Goal: Information Seeking & Learning: Learn about a topic

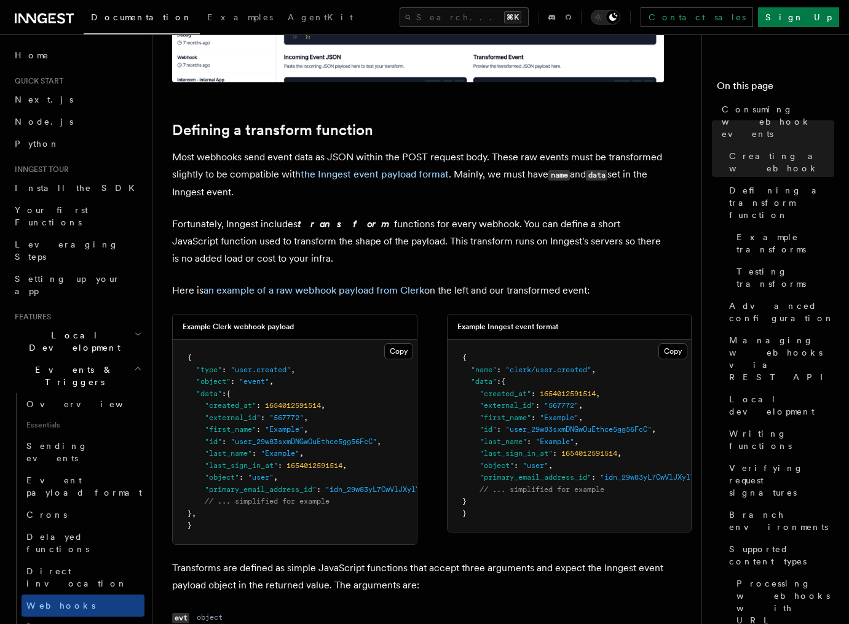
scroll to position [795, 0]
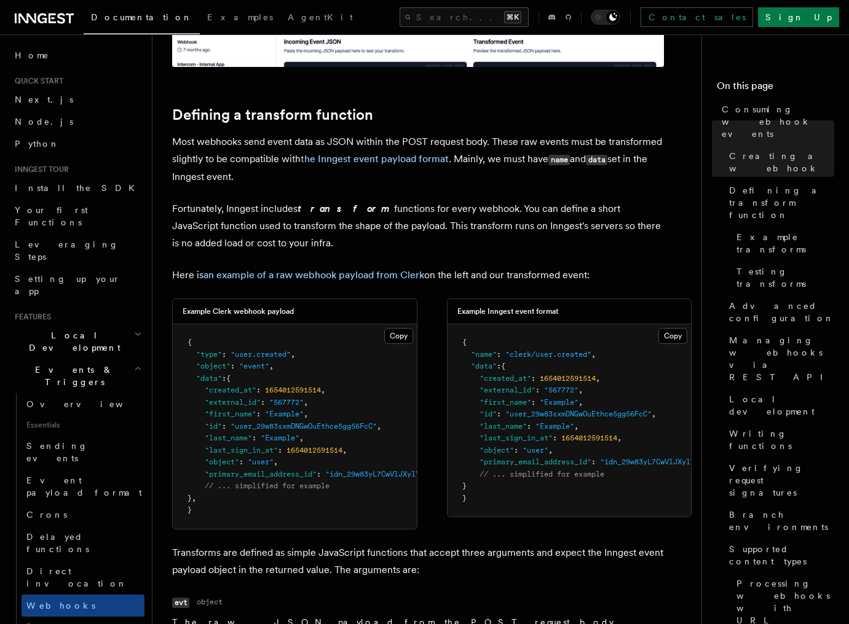
click at [457, 229] on p "Fortunately, Inngest includes transform functions for every webhook. You can de…" at bounding box center [418, 226] width 492 height 52
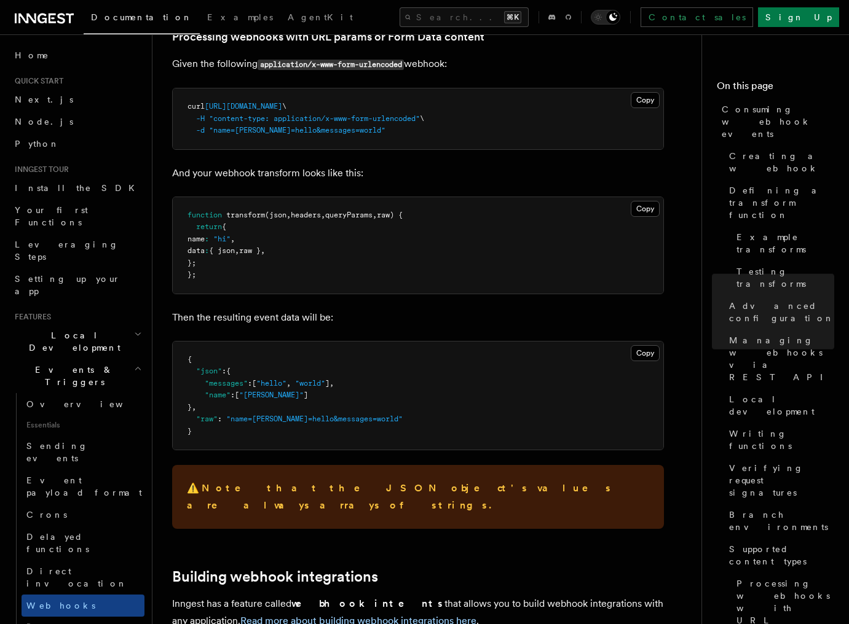
scroll to position [4821, 0]
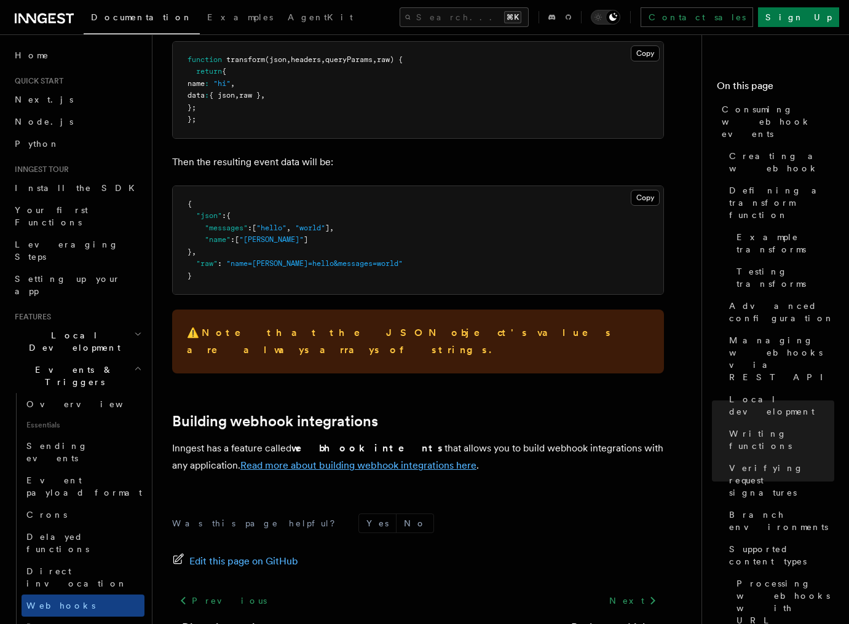
click at [381, 460] on link "Read more about building webhook integrations here" at bounding box center [358, 466] width 236 height 12
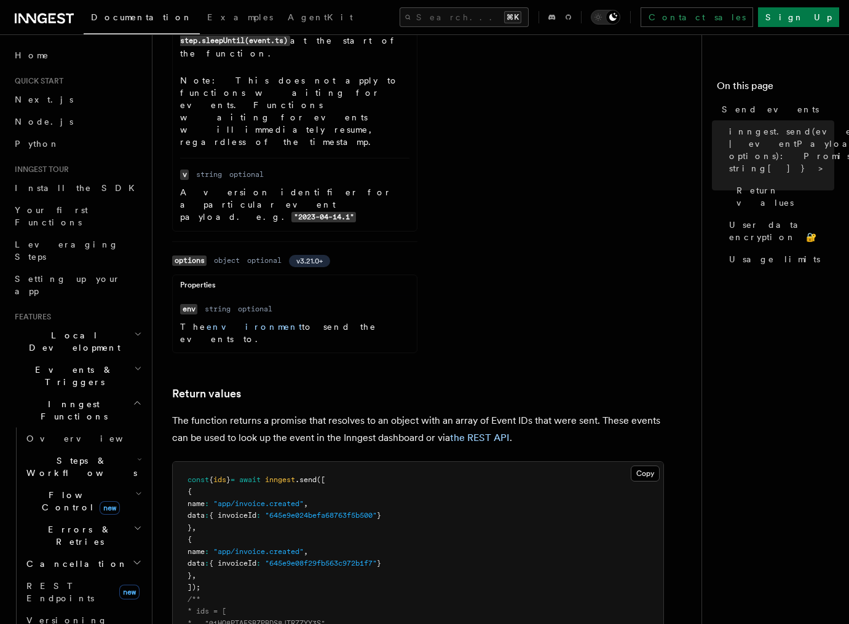
scroll to position [1221, 0]
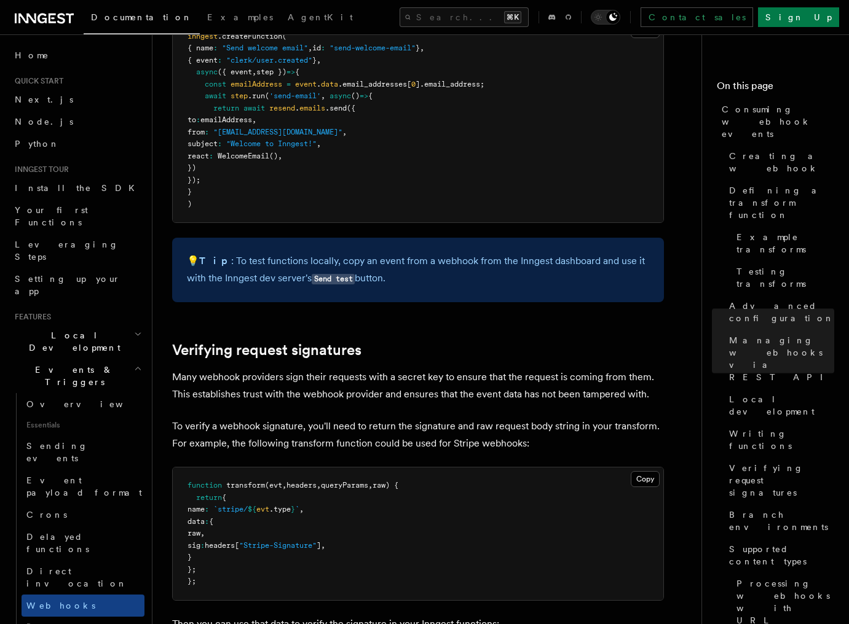
scroll to position [3285, 0]
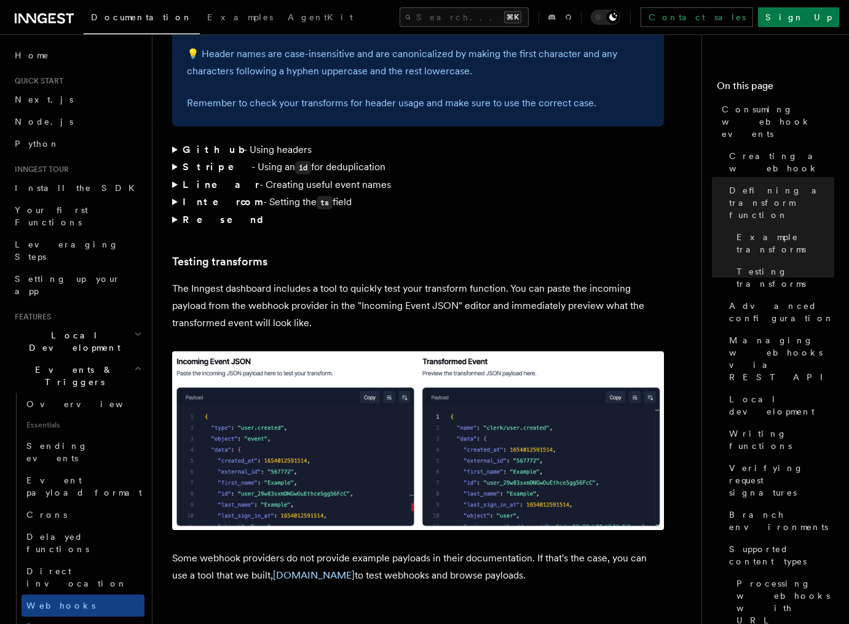
scroll to position [1819, 0]
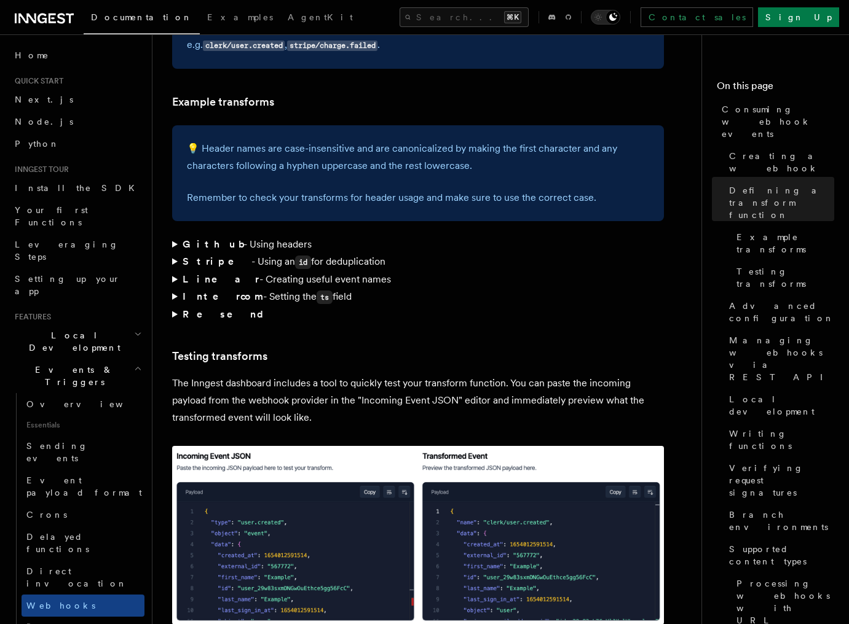
click at [178, 236] on summary "Github - Using headers" at bounding box center [418, 244] width 492 height 17
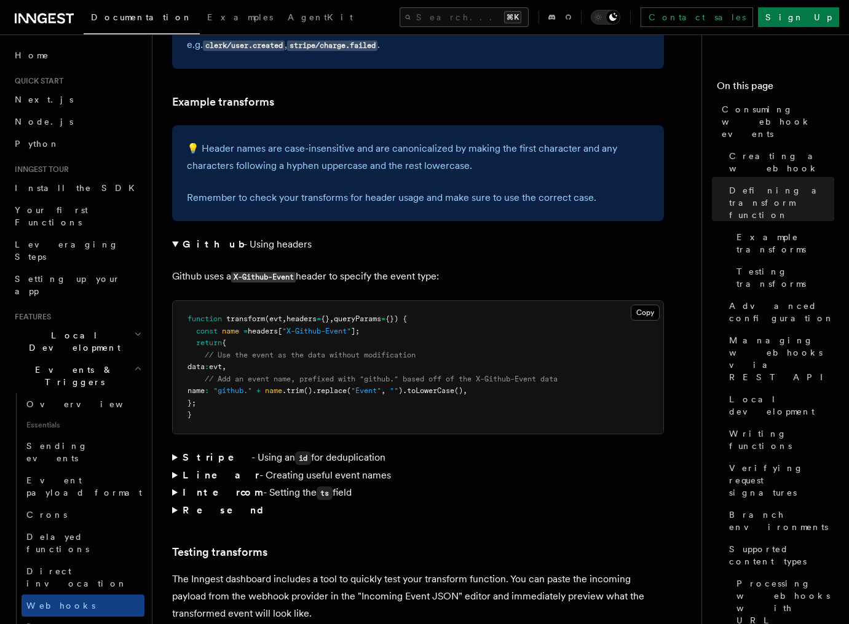
click at [178, 236] on summary "Github - Using headers" at bounding box center [418, 244] width 492 height 17
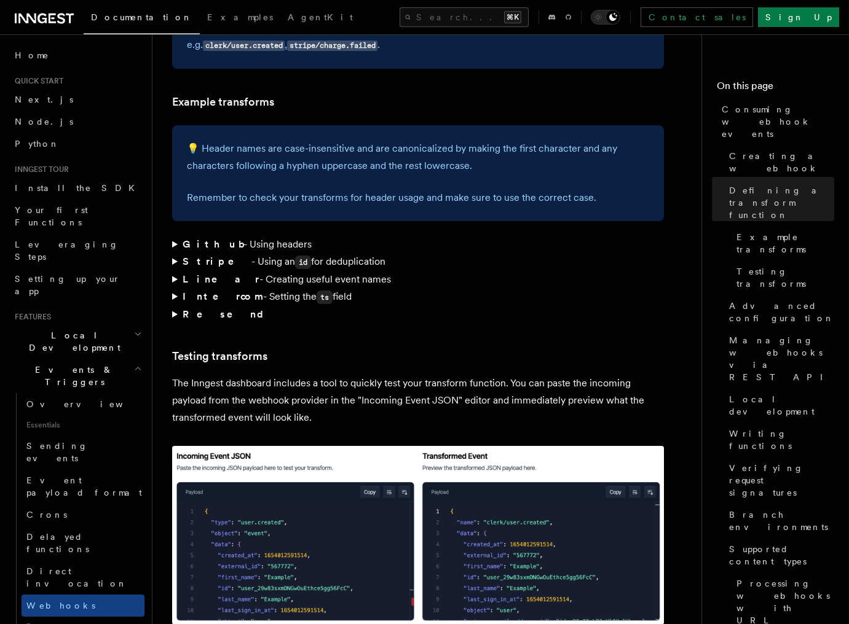
click at [172, 306] on summary "Resend" at bounding box center [418, 314] width 492 height 17
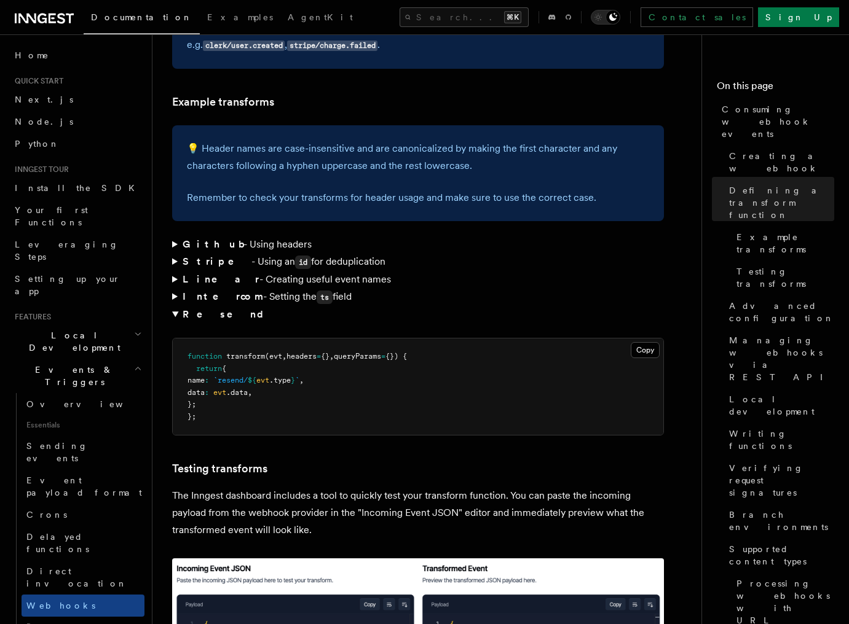
click at [172, 306] on summary "Resend" at bounding box center [418, 314] width 492 height 17
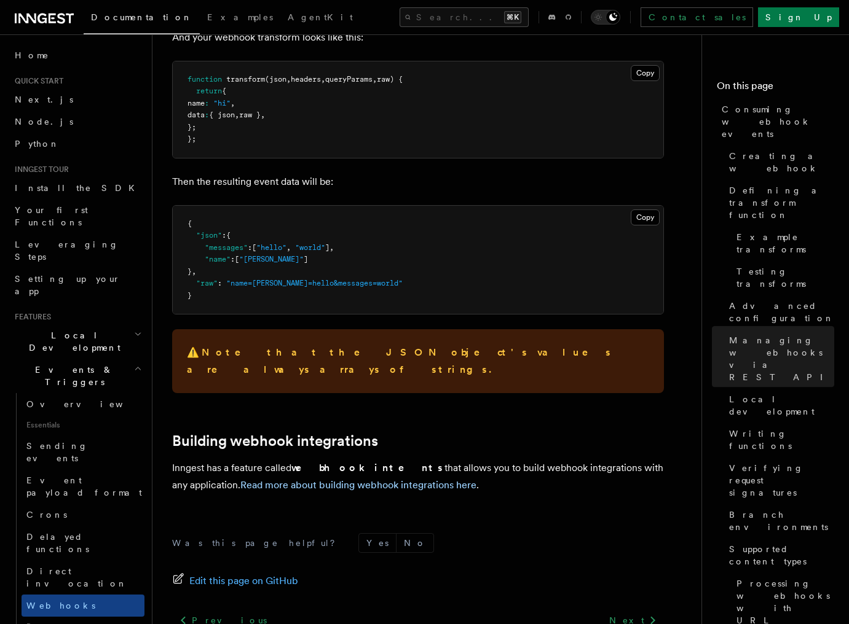
scroll to position [4821, 0]
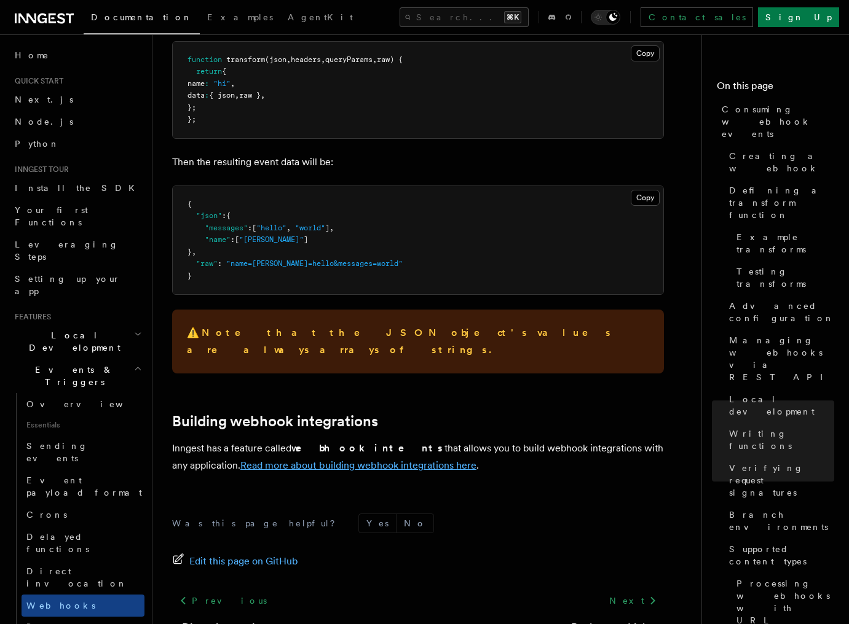
click at [319, 460] on link "Read more about building webhook integrations here" at bounding box center [358, 466] width 236 height 12
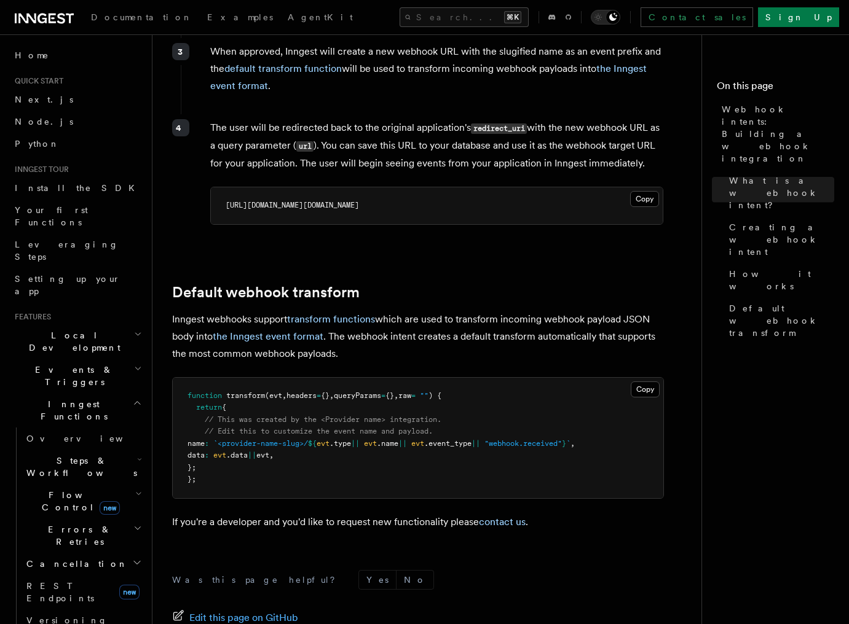
scroll to position [1288, 0]
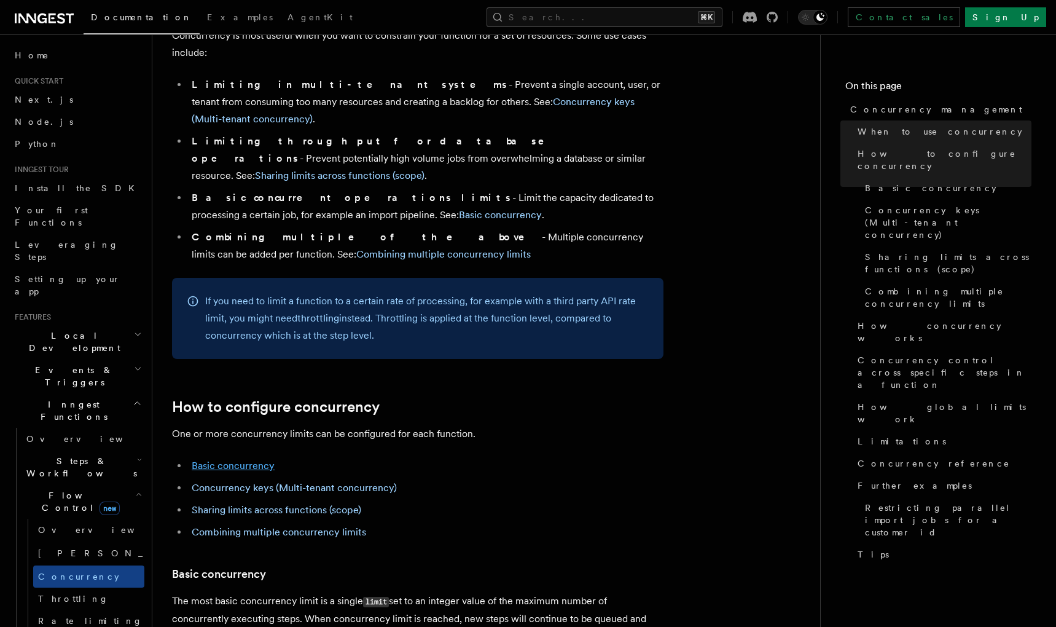
scroll to position [320, 0]
click at [205, 459] on link "Basic concurrency" at bounding box center [233, 465] width 83 height 12
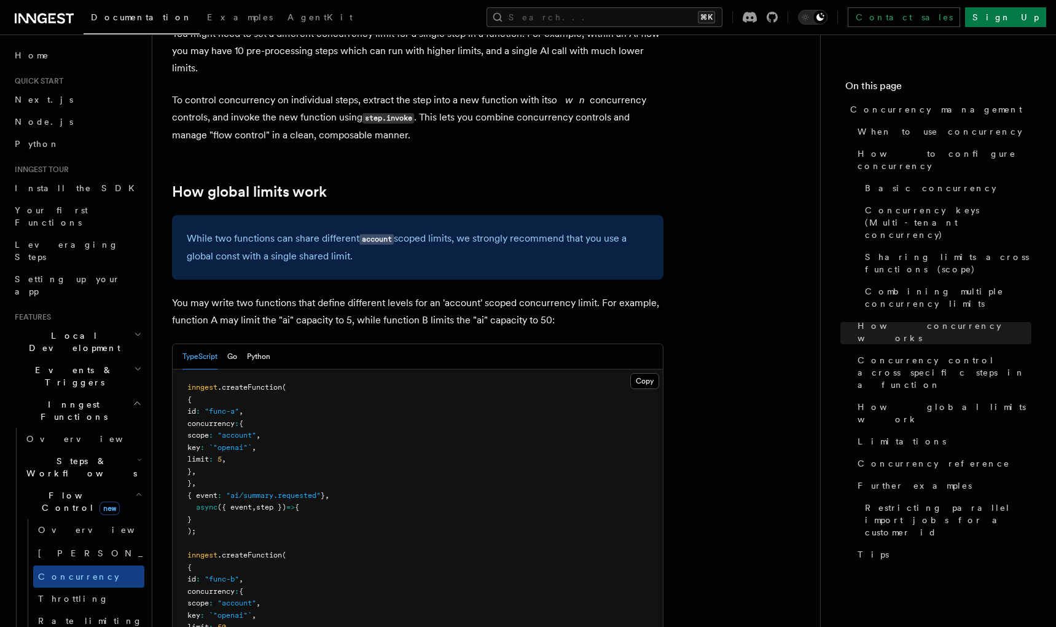
scroll to position [3080, 0]
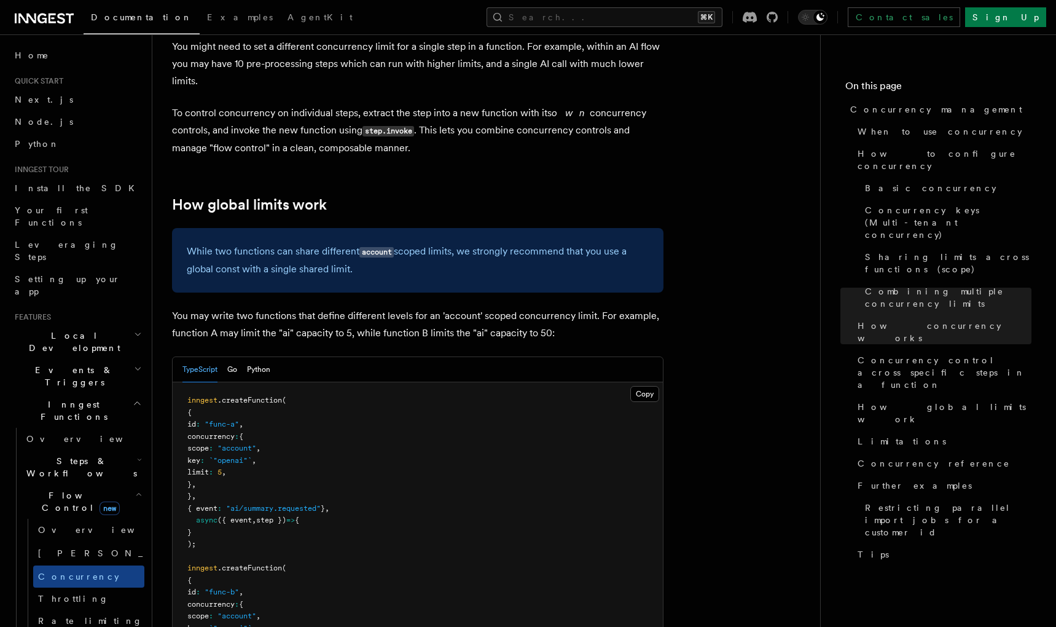
click at [422, 307] on p "You may write two functions that define different levels for an 'account' scope…" at bounding box center [418, 324] width 492 height 34
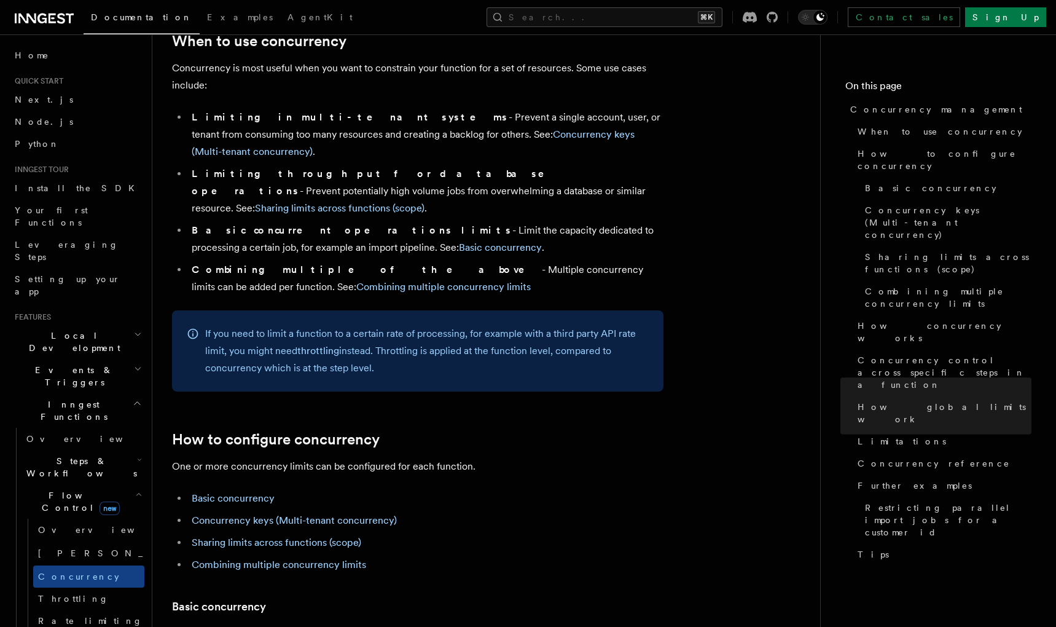
scroll to position [0, 0]
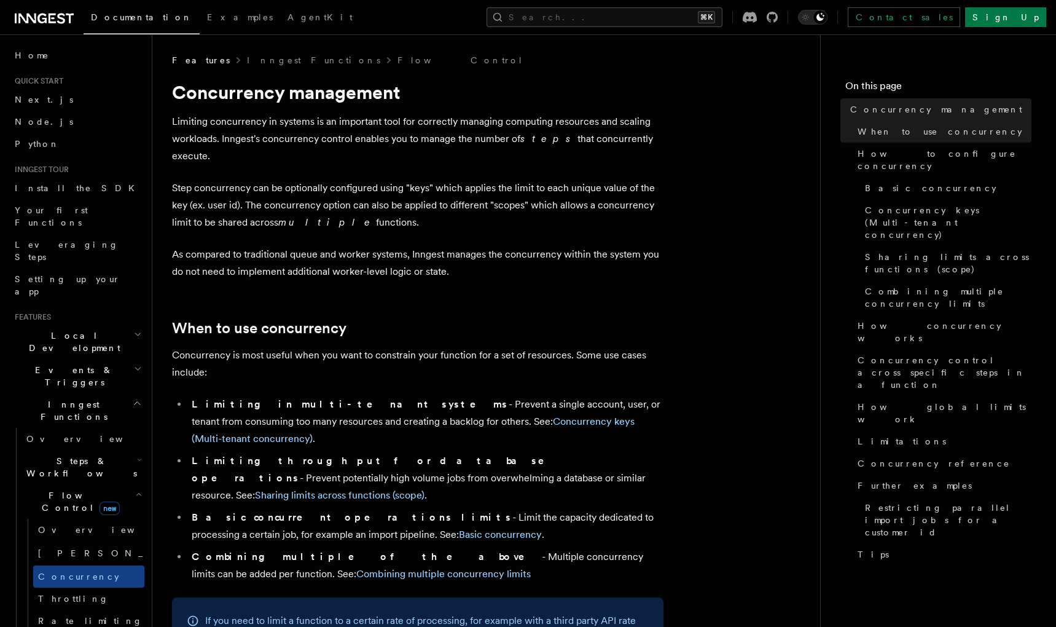
click at [449, 509] on li "Basic concurrent operations limits - Limit the capacity dedicated to processing…" at bounding box center [426, 526] width 476 height 34
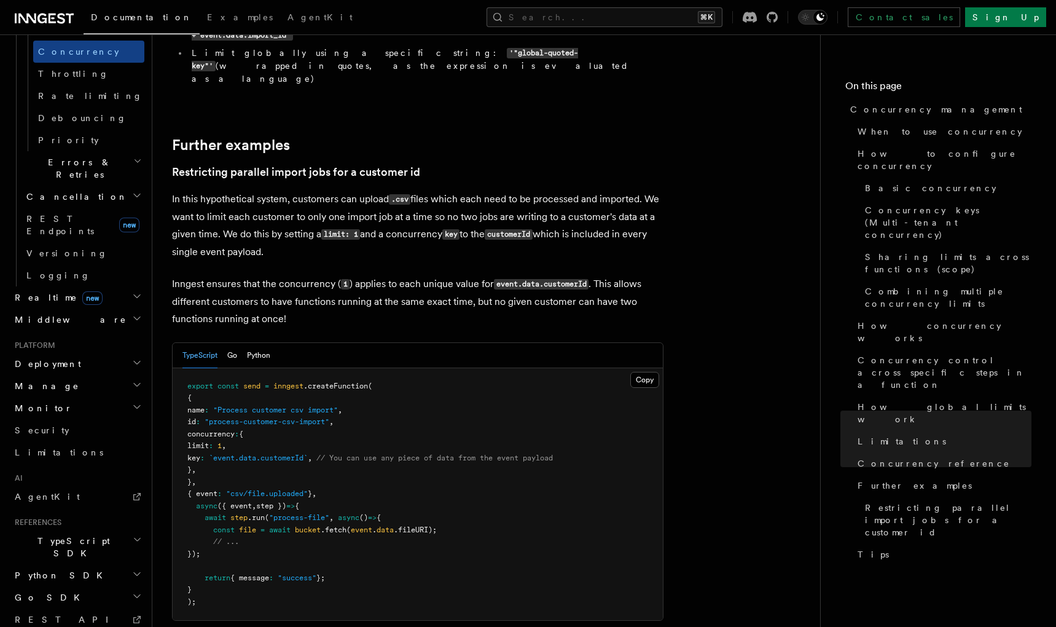
scroll to position [538, 0]
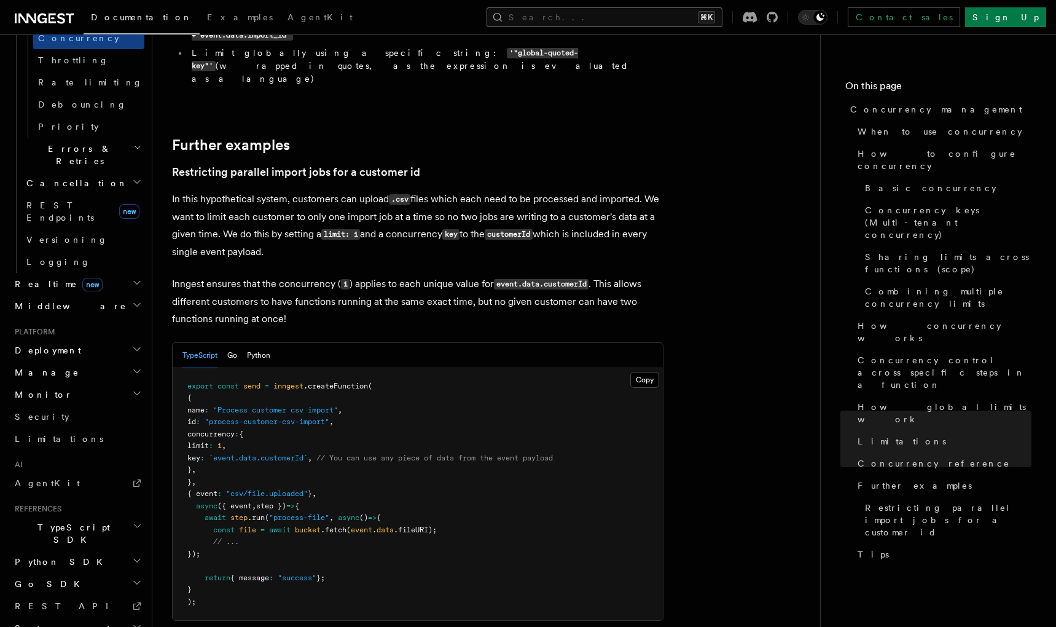
click at [621, 24] on button "Search... ⌘K" at bounding box center [605, 17] width 236 height 20
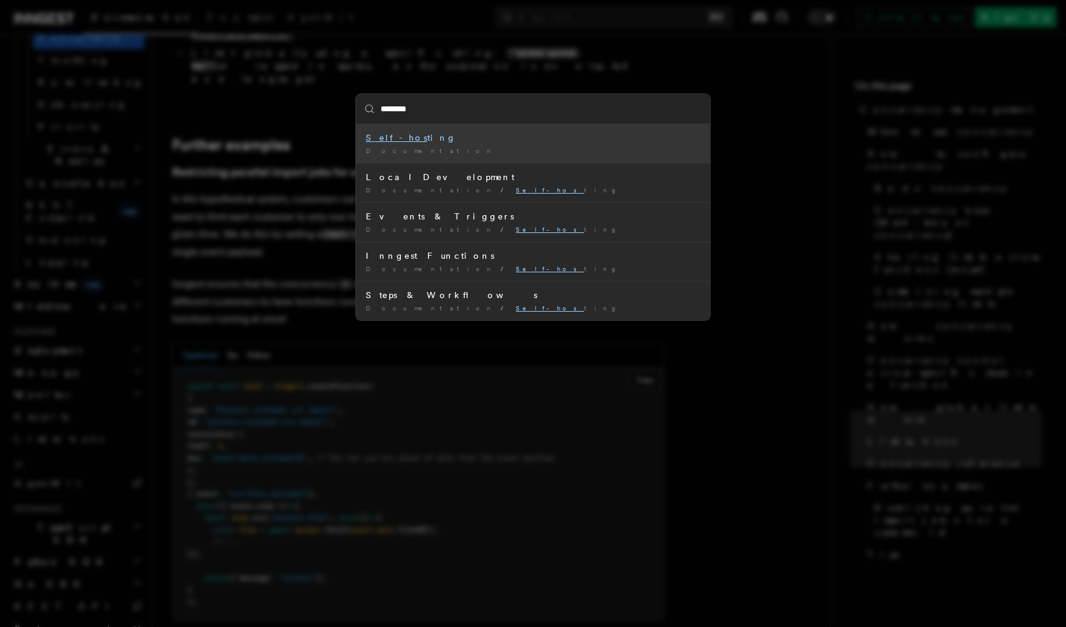
type input "*********"
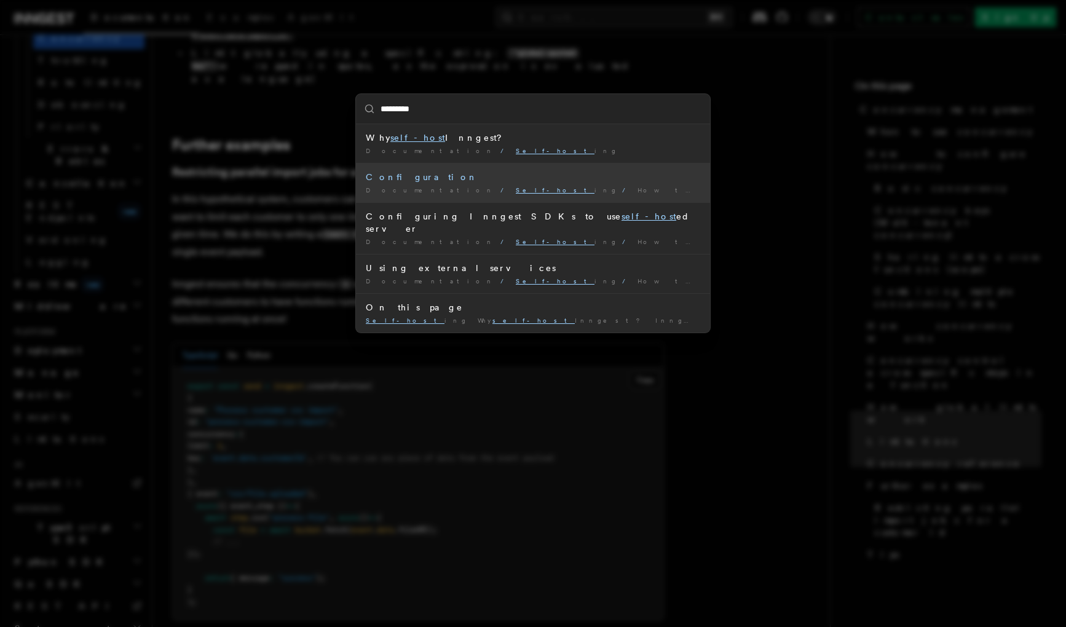
click at [507, 173] on div "Configuration" at bounding box center [533, 177] width 334 height 12
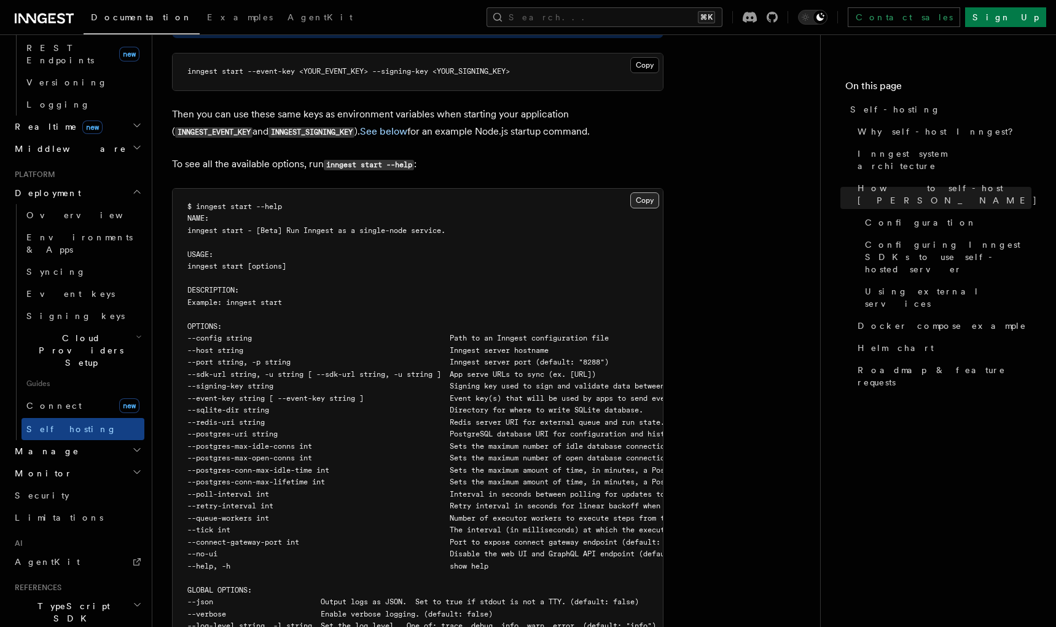
click at [642, 192] on button "Copy Copied" at bounding box center [645, 200] width 29 height 16
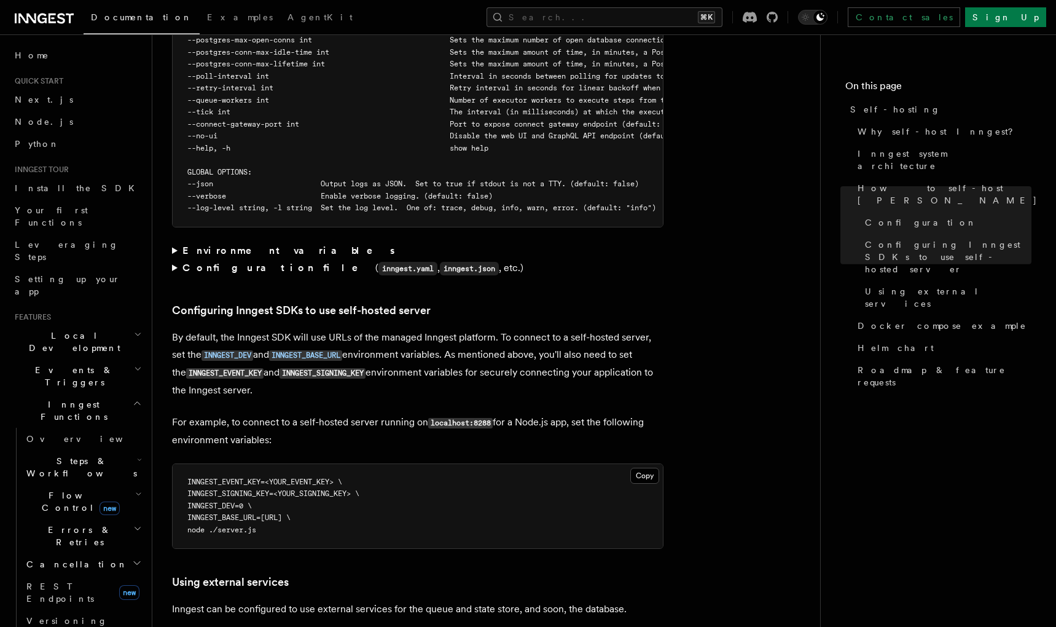
scroll to position [606, 0]
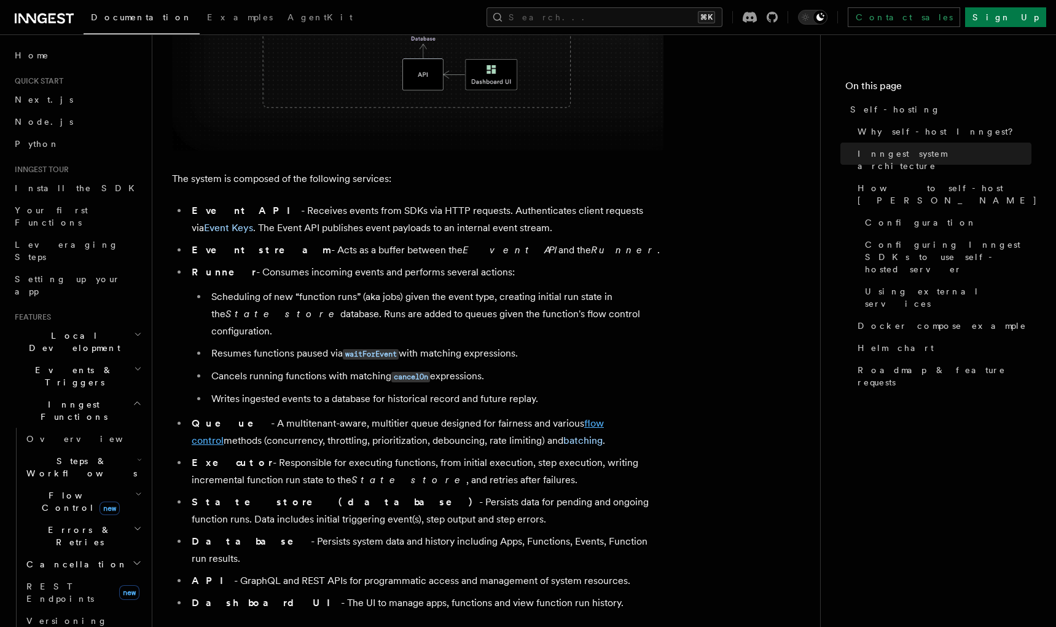
click at [558, 417] on link "flow control" at bounding box center [398, 431] width 412 height 29
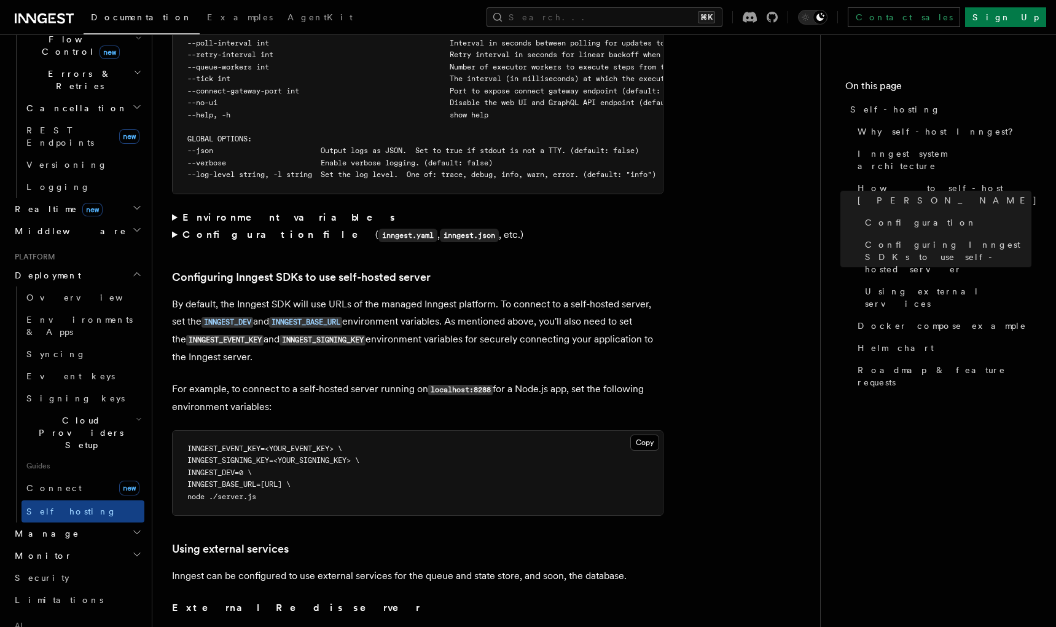
scroll to position [2967, 0]
